Goal: Find specific page/section: Find specific page/section

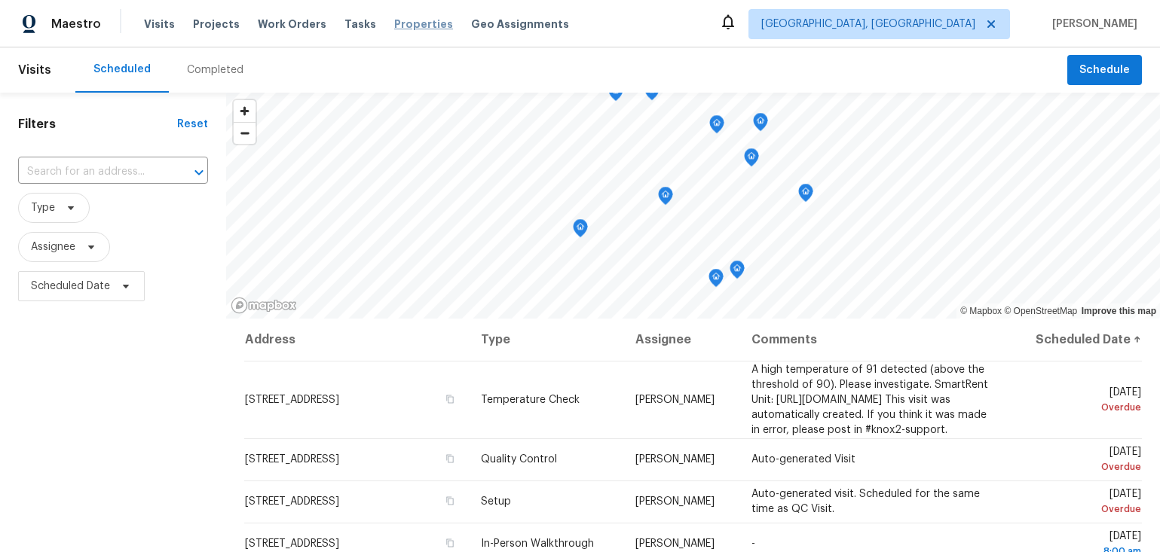
click at [413, 22] on span "Properties" at bounding box center [423, 24] width 59 height 15
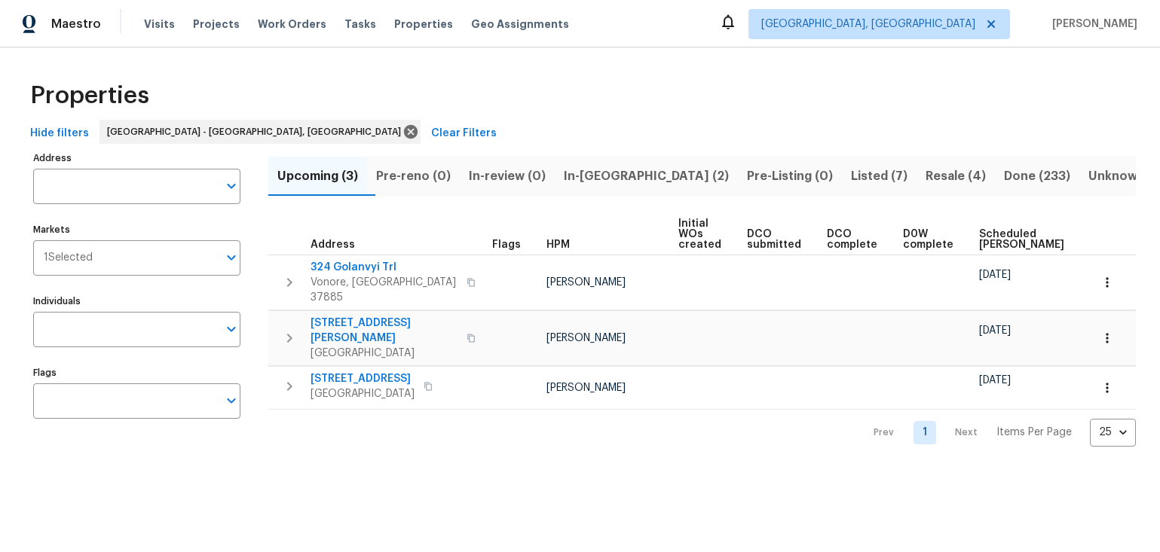
click at [851, 183] on span "Listed (7)" at bounding box center [879, 176] width 57 height 21
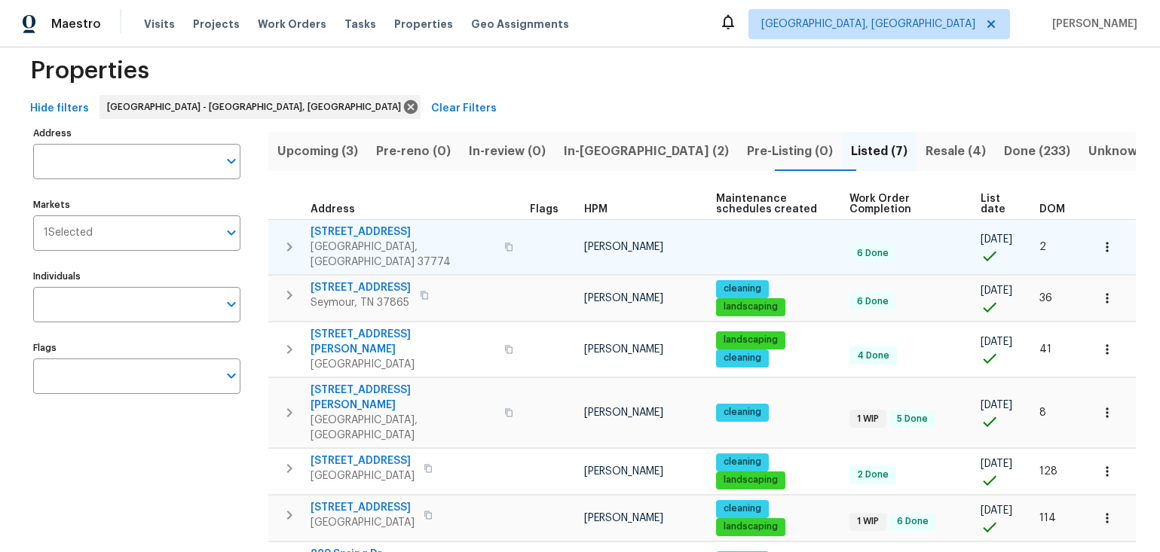
scroll to position [54, 0]
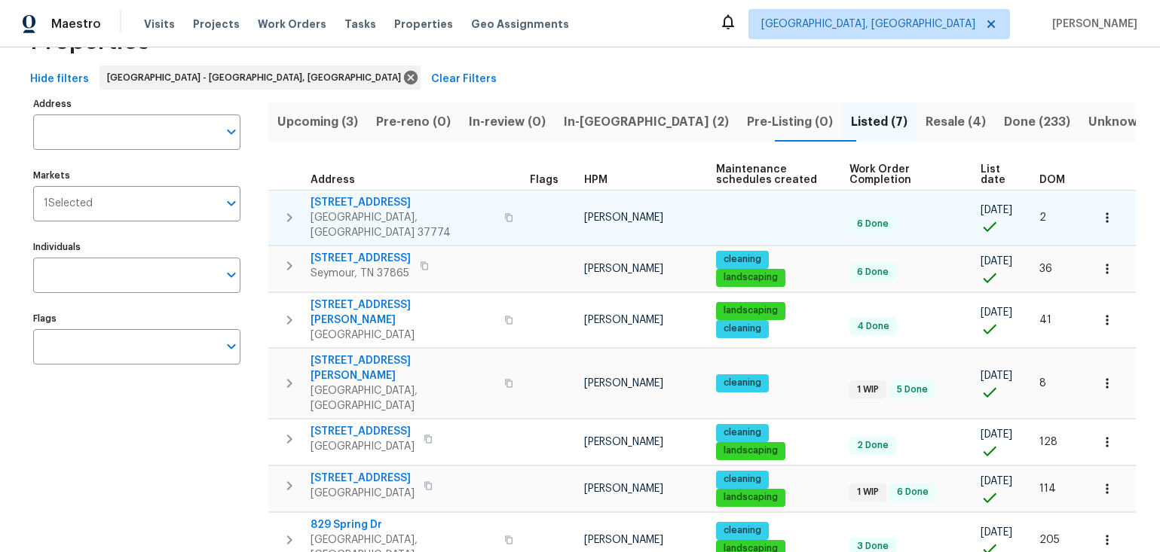
click at [504, 213] on icon "button" at bounding box center [508, 217] width 9 height 9
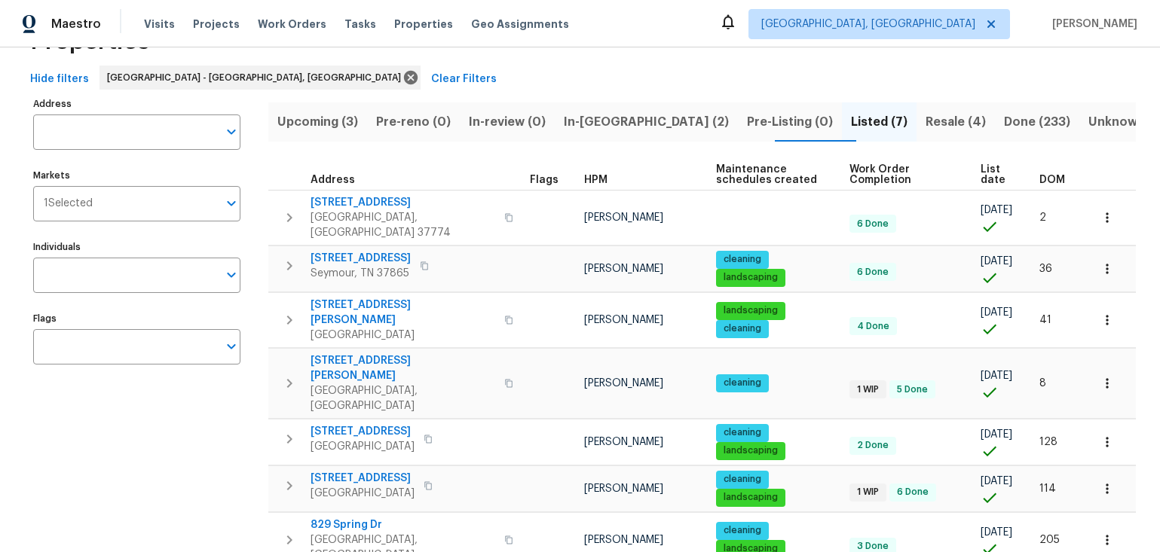
click at [635, 124] on span "In-[GEOGRAPHIC_DATA] (2)" at bounding box center [646, 122] width 165 height 21
click at [635, 93] on div "Hide filters [GEOGRAPHIC_DATA] - [GEOGRAPHIC_DATA], [GEOGRAPHIC_DATA] Clear Fil…" at bounding box center [580, 80] width 1112 height 28
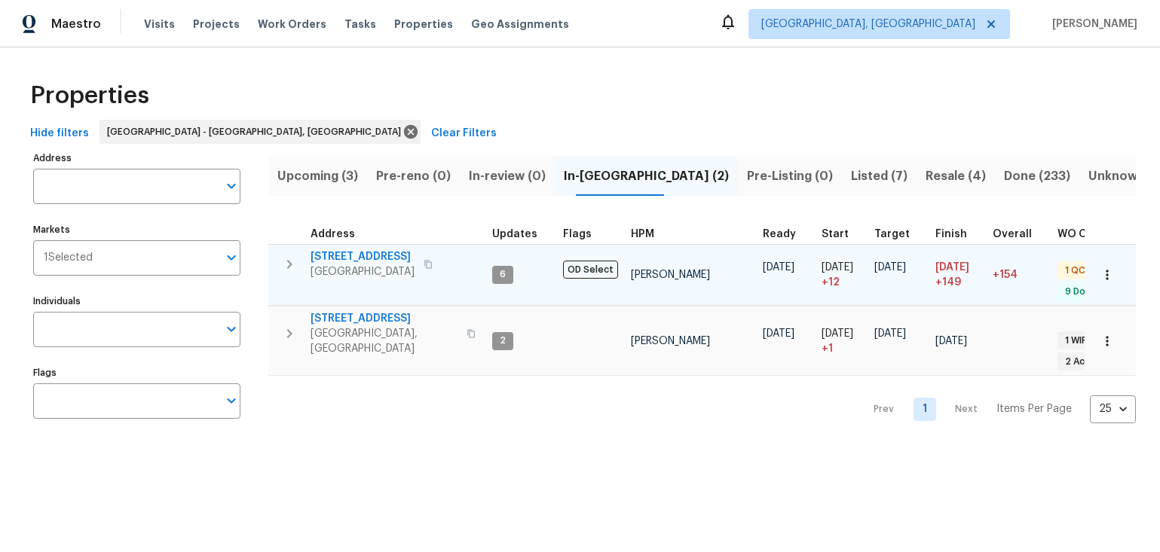
click at [364, 253] on span "[STREET_ADDRESS]" at bounding box center [363, 256] width 104 height 15
